Goal: Task Accomplishment & Management: Use online tool/utility

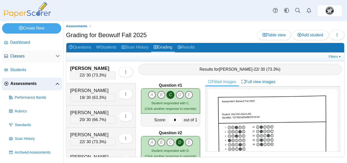
scroll to position [1437, 0]
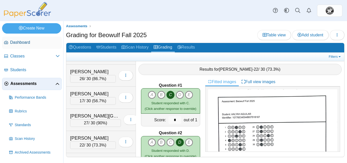
click at [27, 47] on link "Dashboard" at bounding box center [32, 43] width 60 height 12
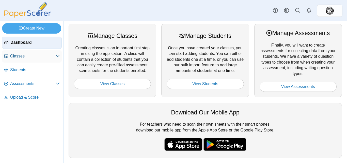
click at [22, 59] on link "Classes" at bounding box center [32, 56] width 60 height 12
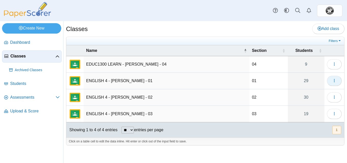
click at [334, 82] on icon "button" at bounding box center [335, 81] width 4 height 4
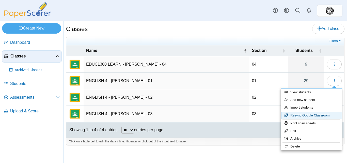
click at [316, 117] on link "Resync Google Classroom" at bounding box center [311, 116] width 61 height 8
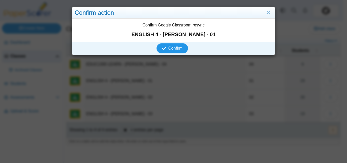
click at [169, 49] on span "Confirm" at bounding box center [176, 48] width 14 height 4
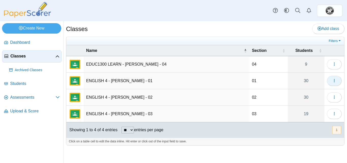
click at [335, 79] on span "button" at bounding box center [335, 81] width 4 height 4
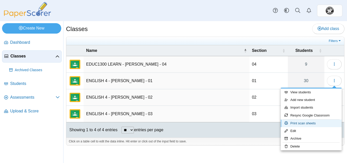
click at [307, 123] on link "Print scan sheets" at bounding box center [311, 123] width 61 height 8
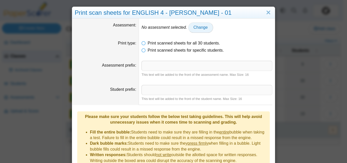
click at [197, 27] on span "Change" at bounding box center [201, 27] width 14 height 4
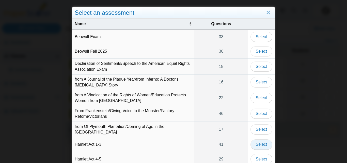
click at [257, 145] on span "Select" at bounding box center [261, 144] width 11 height 4
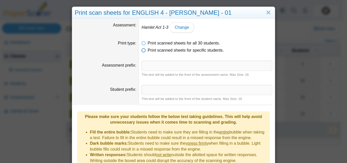
click at [142, 51] on icon at bounding box center [144, 50] width 4 height 4
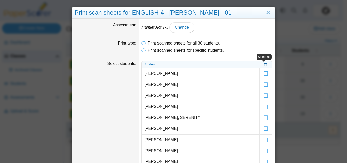
click at [265, 66] on icon at bounding box center [265, 64] width 3 height 3
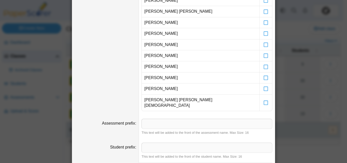
scroll to position [295, 0]
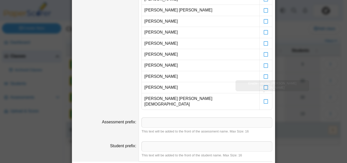
click at [265, 87] on icon at bounding box center [266, 85] width 5 height 5
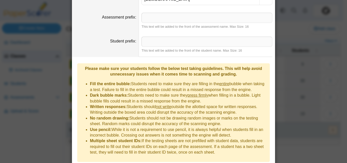
scroll to position [407, 0]
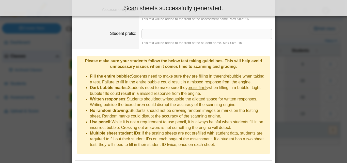
scroll to position [437, 0]
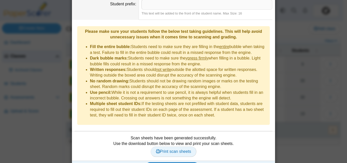
click at [180, 149] on span "Print scan sheets" at bounding box center [173, 151] width 35 height 4
click at [336, 43] on div "Print scan sheets for ENGLISH 4 - HURTADO - 01 Assessment Hamlet Act 1-3 Change…" at bounding box center [173, 81] width 347 height 163
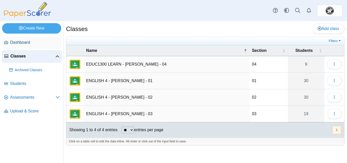
click at [9, 42] on link "Dashboard" at bounding box center [32, 43] width 60 height 12
